Goal: Communication & Community: Answer question/provide support

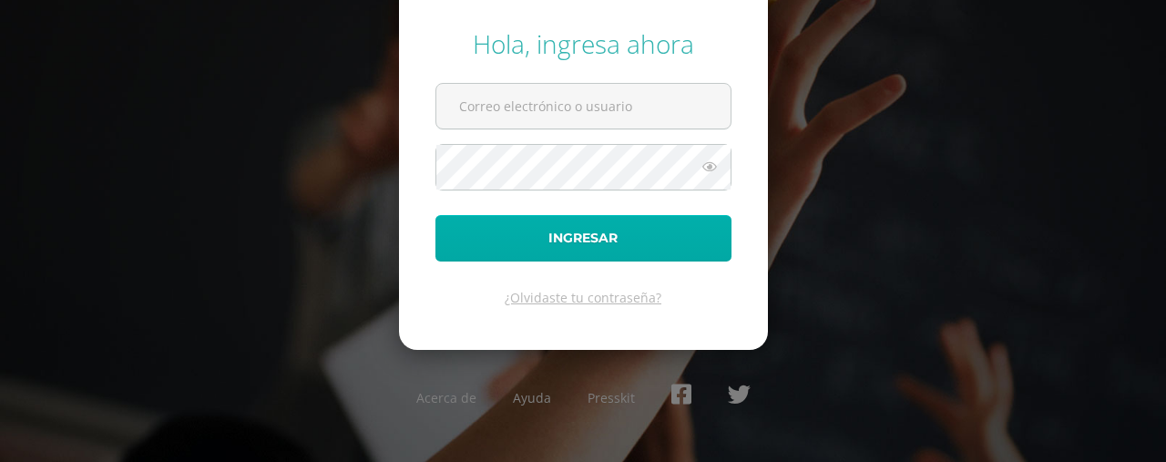
type input "[EMAIL_ADDRESS][DOMAIN_NAME]"
click at [641, 235] on button "Ingresar" at bounding box center [583, 238] width 296 height 46
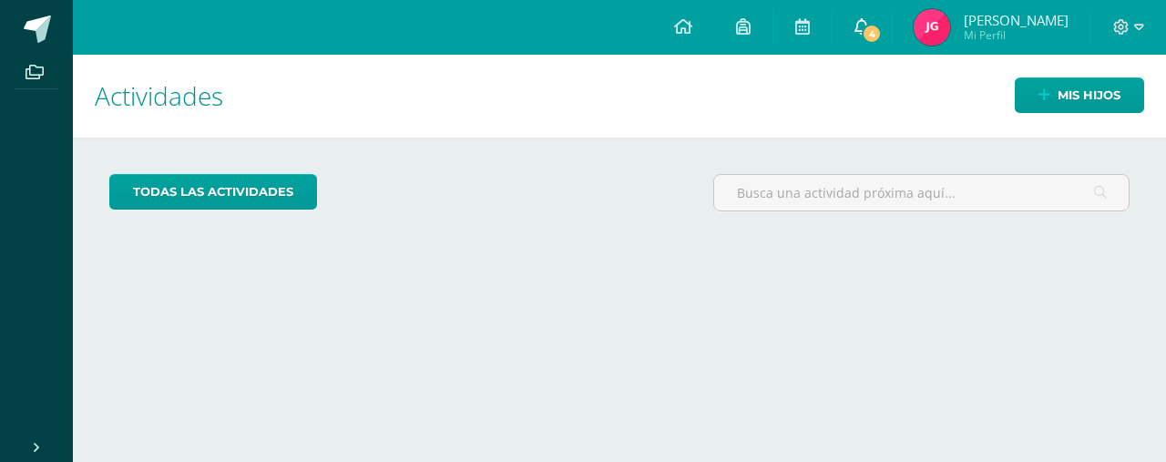
click at [864, 29] on span "4" at bounding box center [872, 34] width 20 height 20
click at [1070, 311] on div "Actividades Mis hijos todas las Actividades No tienes actividades Échale un vis…" at bounding box center [620, 258] width 1108 height 407
click at [864, 25] on icon at bounding box center [862, 26] width 15 height 16
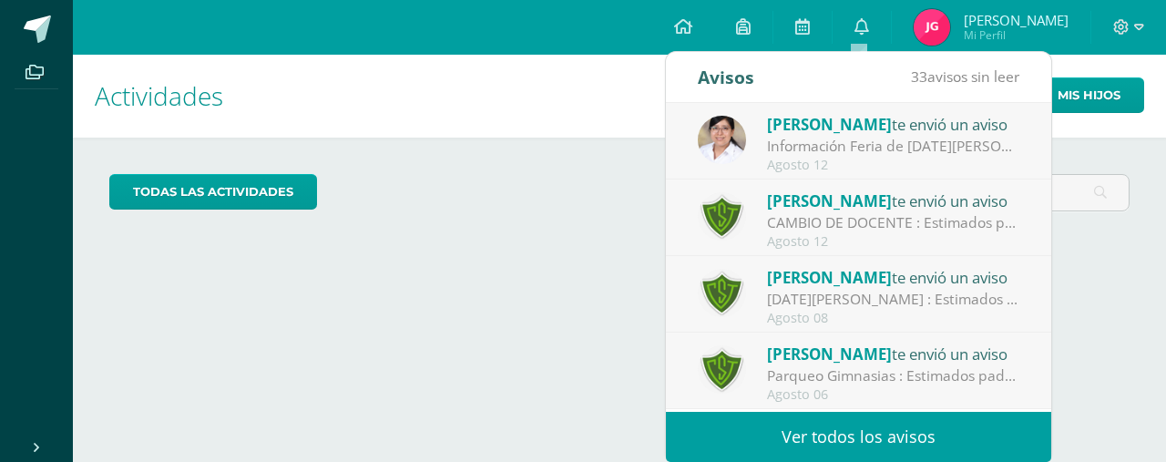
click at [902, 209] on div "Ingrid Ramos te envió un aviso" at bounding box center [893, 201] width 253 height 24
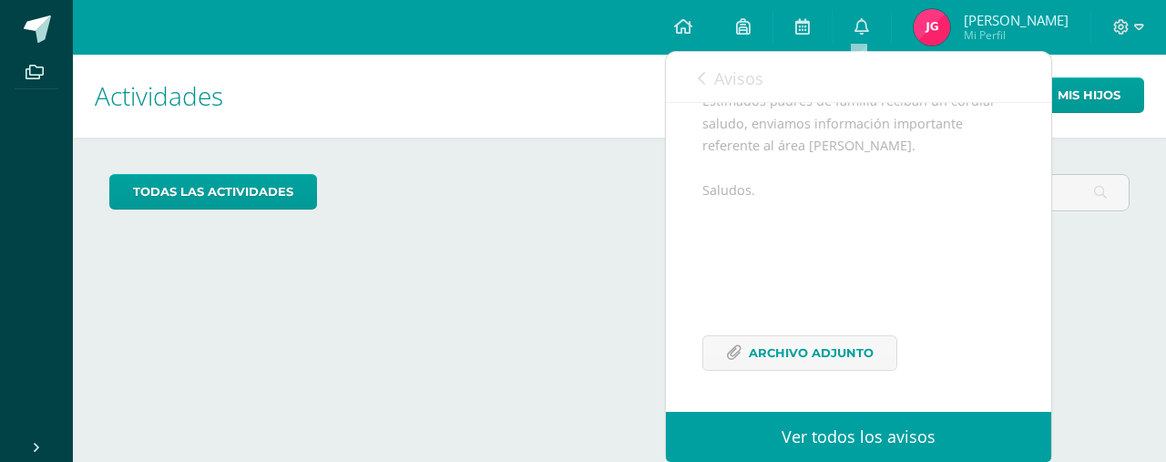
scroll to position [225, 0]
click at [824, 355] on span "Archivo Adjunto" at bounding box center [811, 353] width 125 height 34
click at [703, 73] on icon at bounding box center [701, 78] width 7 height 15
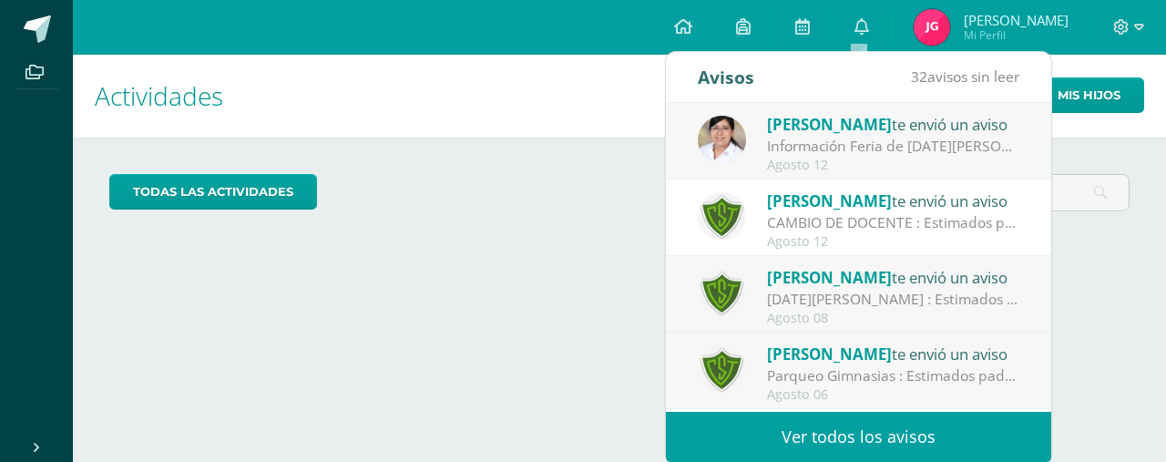
click at [946, 152] on div "Información Feria de la Asunción : Buena tarde, les compartimos información par…" at bounding box center [893, 146] width 253 height 21
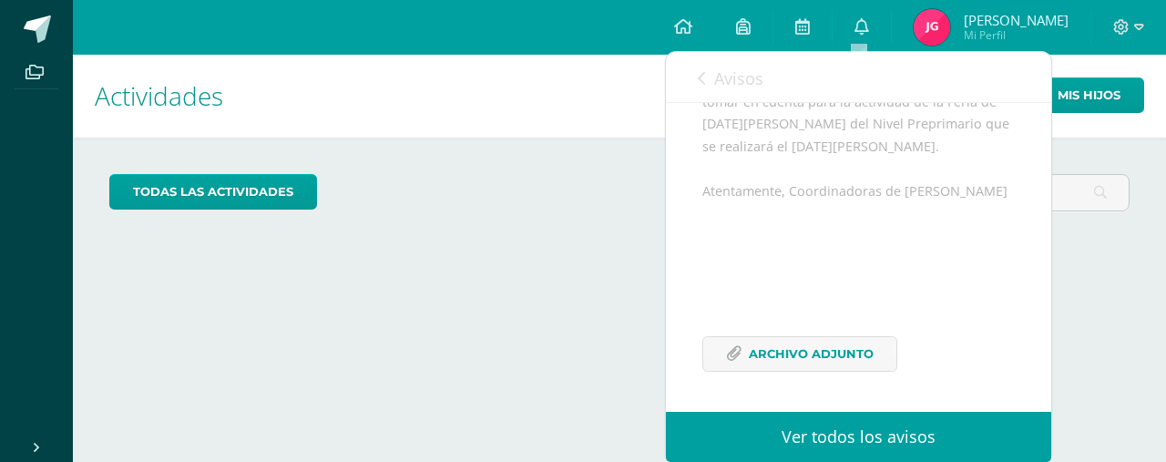
scroll to position [248, 0]
click at [818, 339] on span "Archivo Adjunto" at bounding box center [811, 354] width 125 height 34
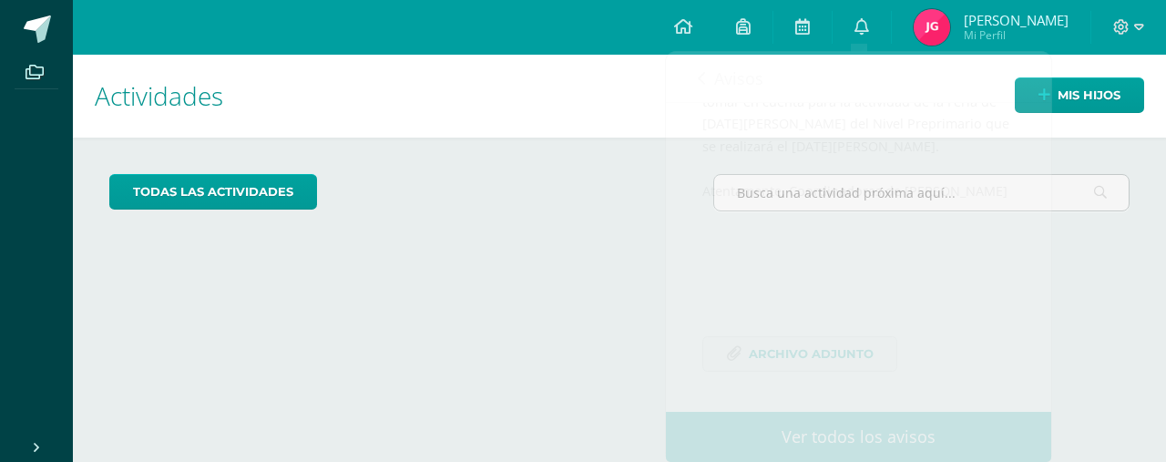
click at [563, 201] on div "todas las Actividades" at bounding box center [619, 200] width 1035 height 52
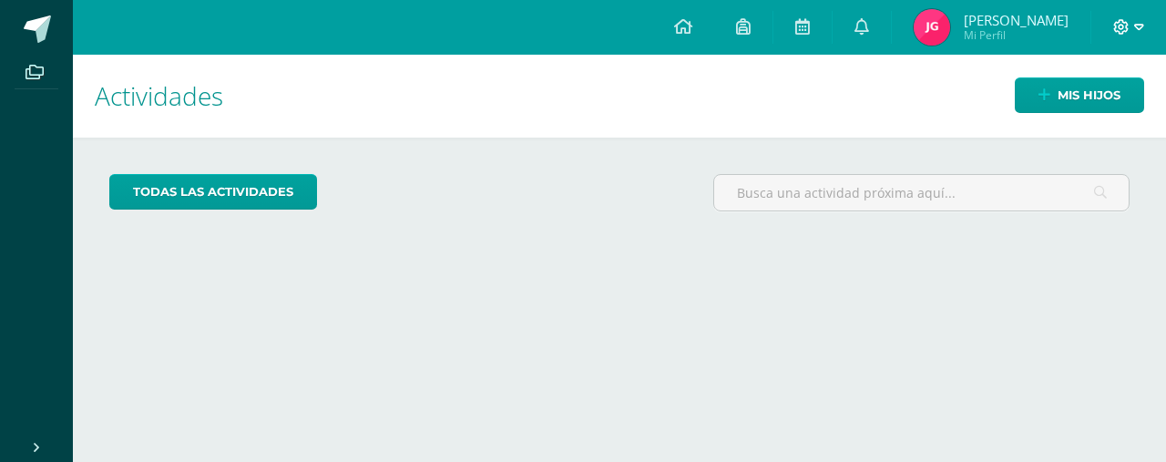
click at [1137, 32] on icon at bounding box center [1139, 27] width 10 height 16
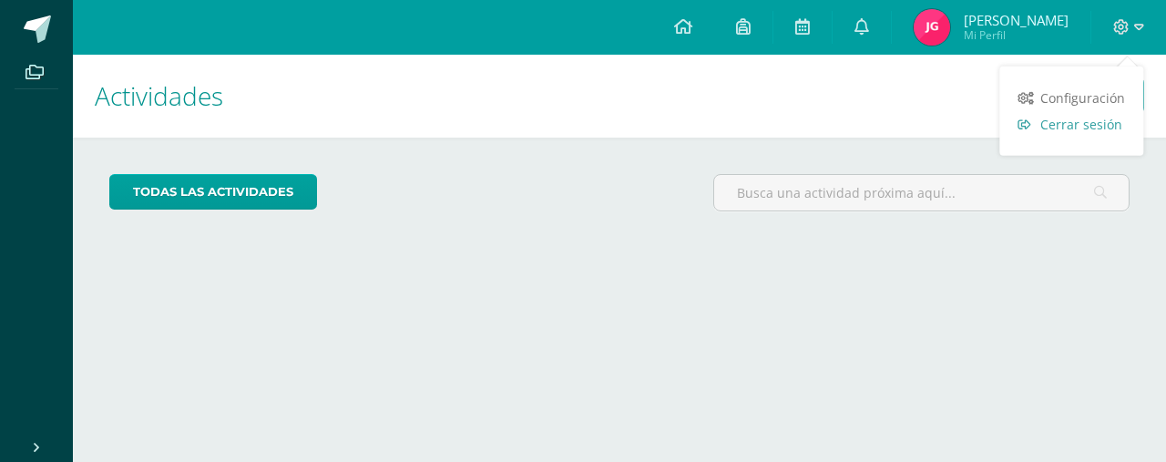
click at [1084, 128] on span "Cerrar sesión" at bounding box center [1081, 124] width 82 height 17
